Goal: Transaction & Acquisition: Subscribe to service/newsletter

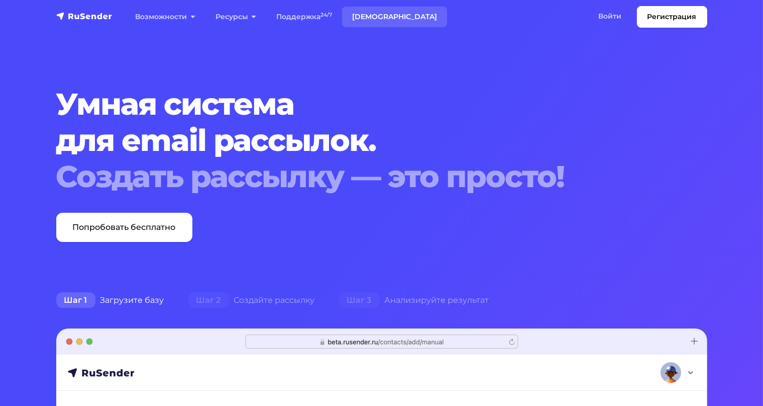
click at [361, 17] on link "Тарифы" at bounding box center [394, 17] width 105 height 21
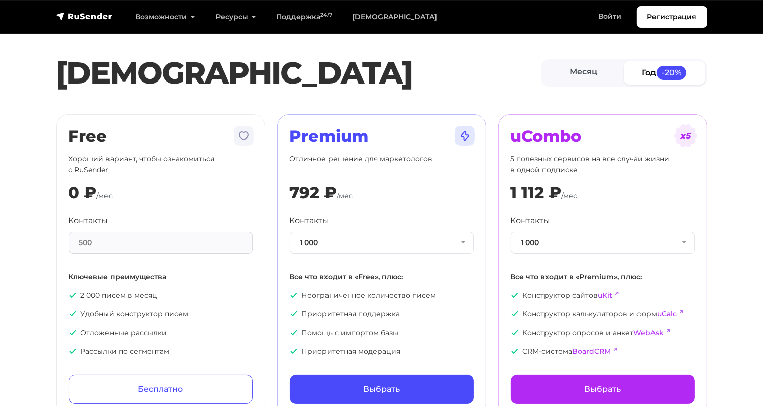
scroll to position [53, 0]
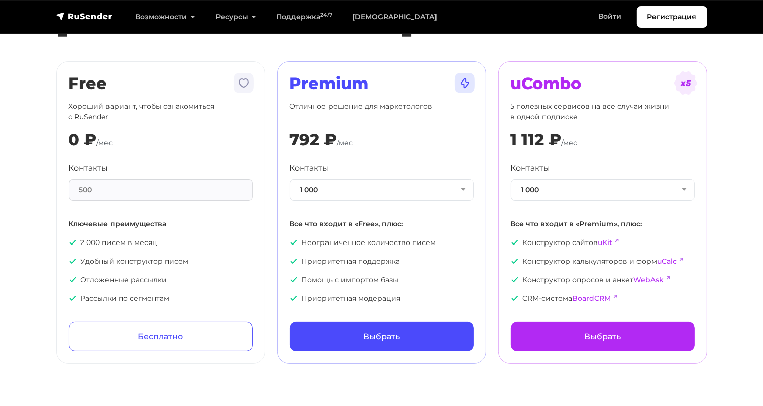
click at [117, 188] on div "500" at bounding box center [161, 190] width 184 height 22
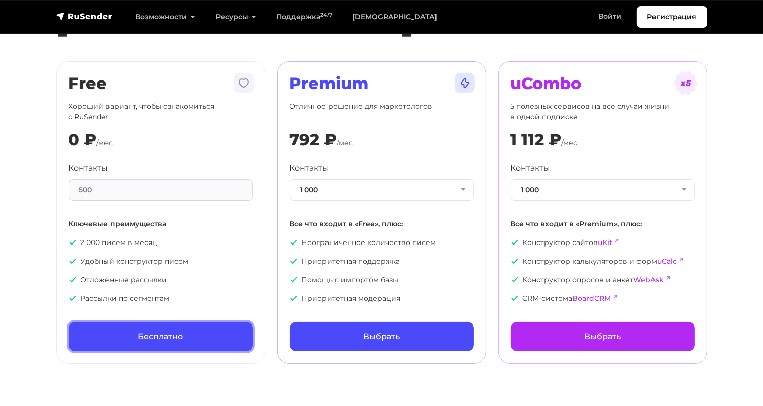
click at [155, 335] on link "Бесплатно" at bounding box center [161, 336] width 184 height 29
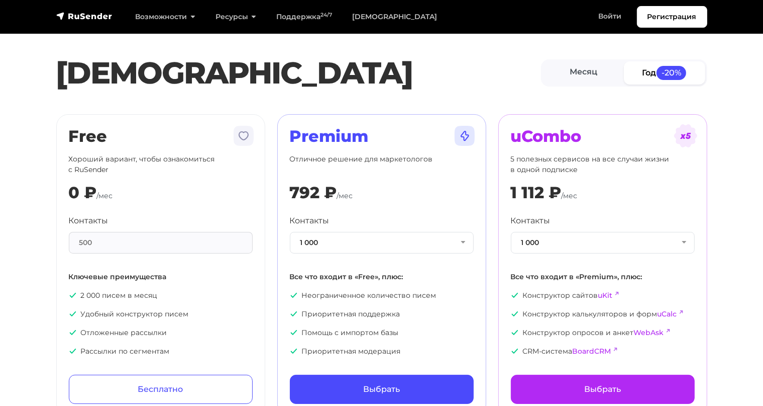
click at [15, 84] on div "Тарифы Месяц Год -20%" at bounding box center [381, 73] width 763 height 46
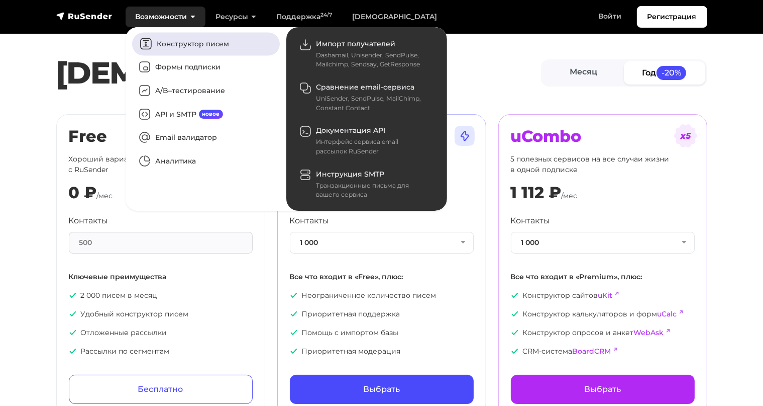
click at [174, 38] on link "Конструктор писем" at bounding box center [206, 43] width 148 height 23
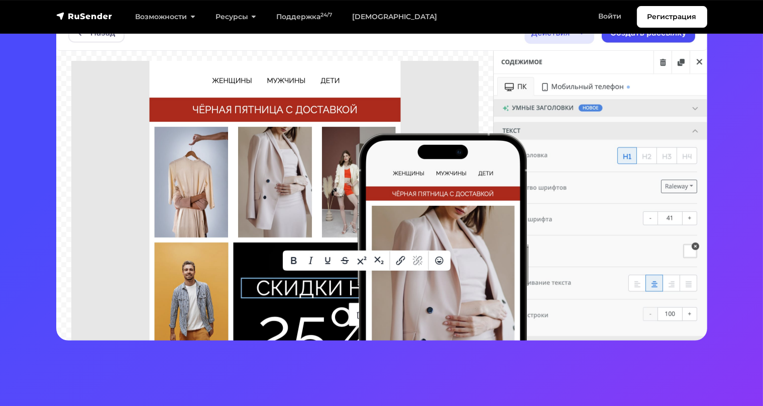
scroll to position [212, 0]
